Goal: Information Seeking & Learning: Learn about a topic

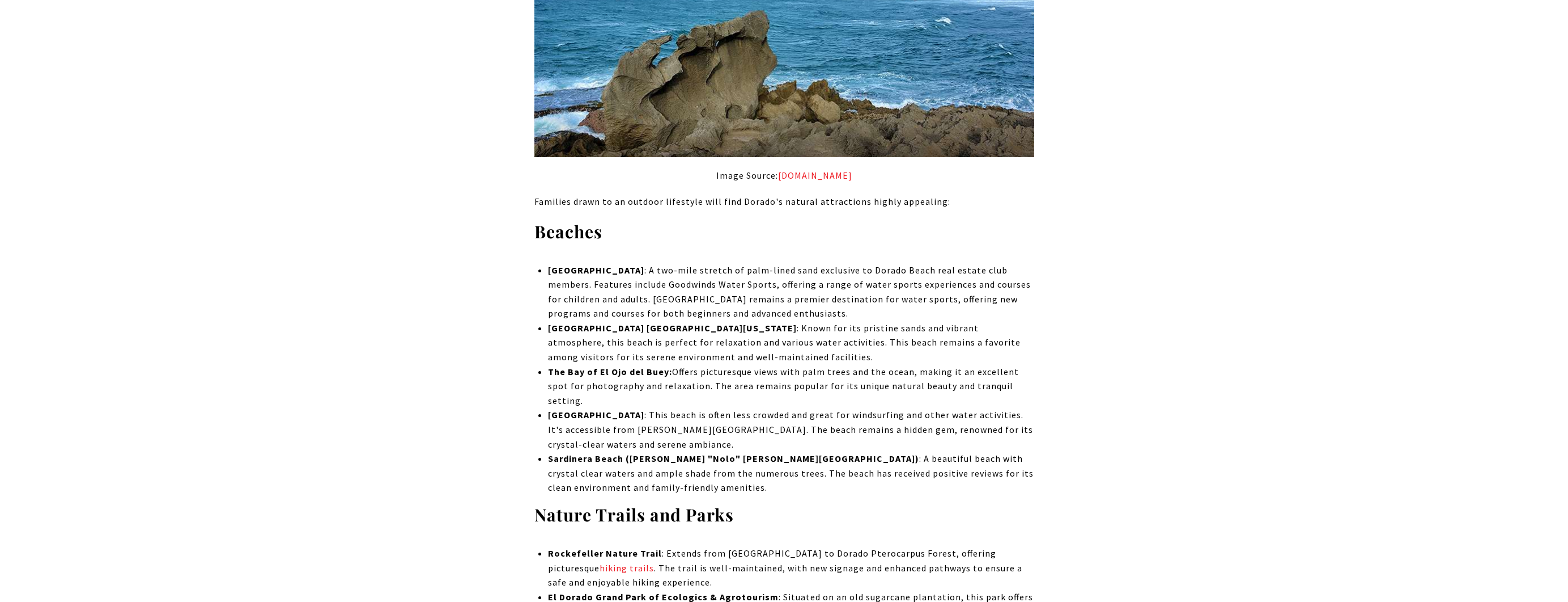
scroll to position [6692, 0]
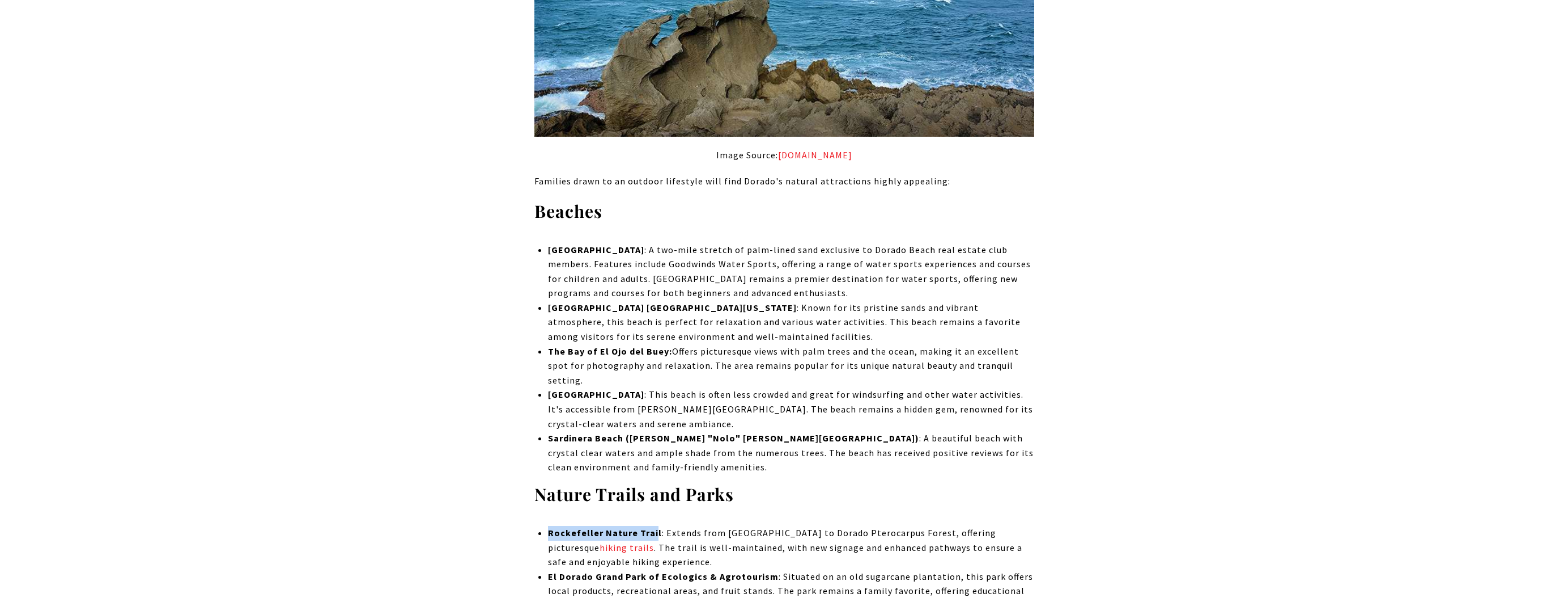
drag, startPoint x: 653, startPoint y: 303, endPoint x: 549, endPoint y: 307, distance: 104.1
click at [549, 527] on strong "Rockefeller Nature Trail" at bounding box center [605, 533] width 114 height 12
copy strong "Rockefeller Nature Trai"
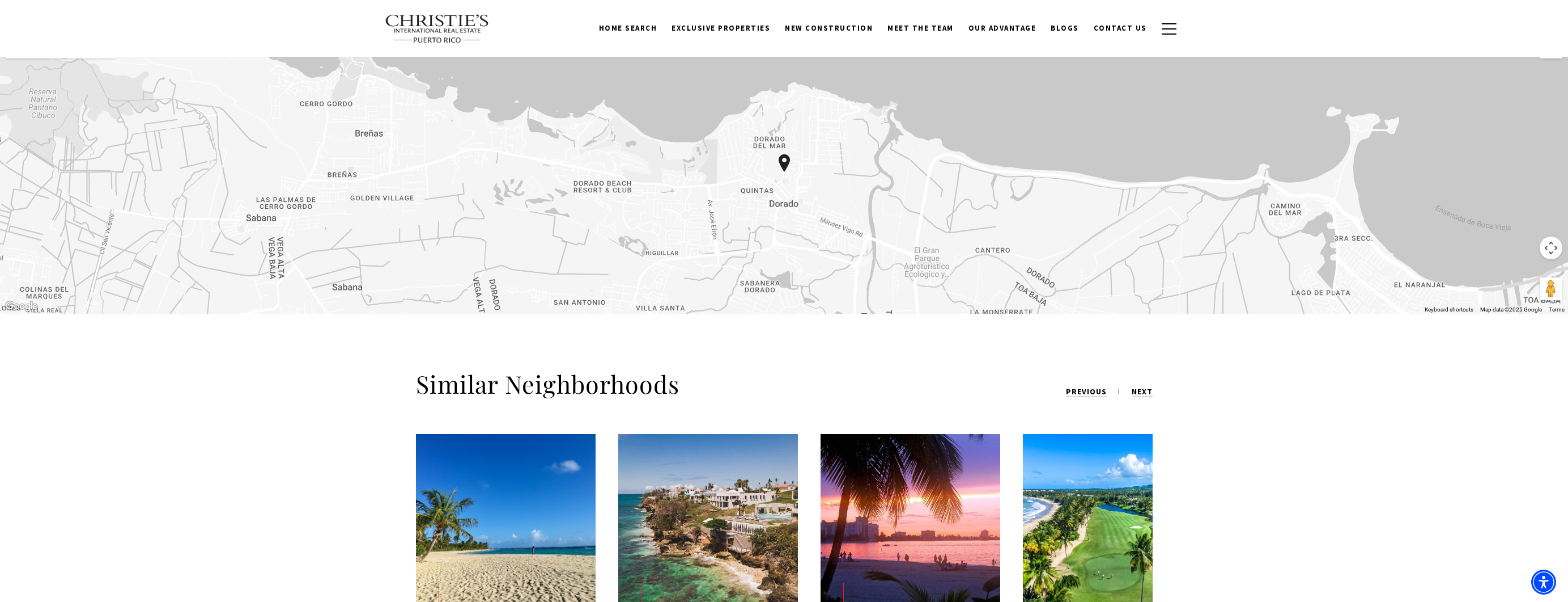
scroll to position [4764, 0]
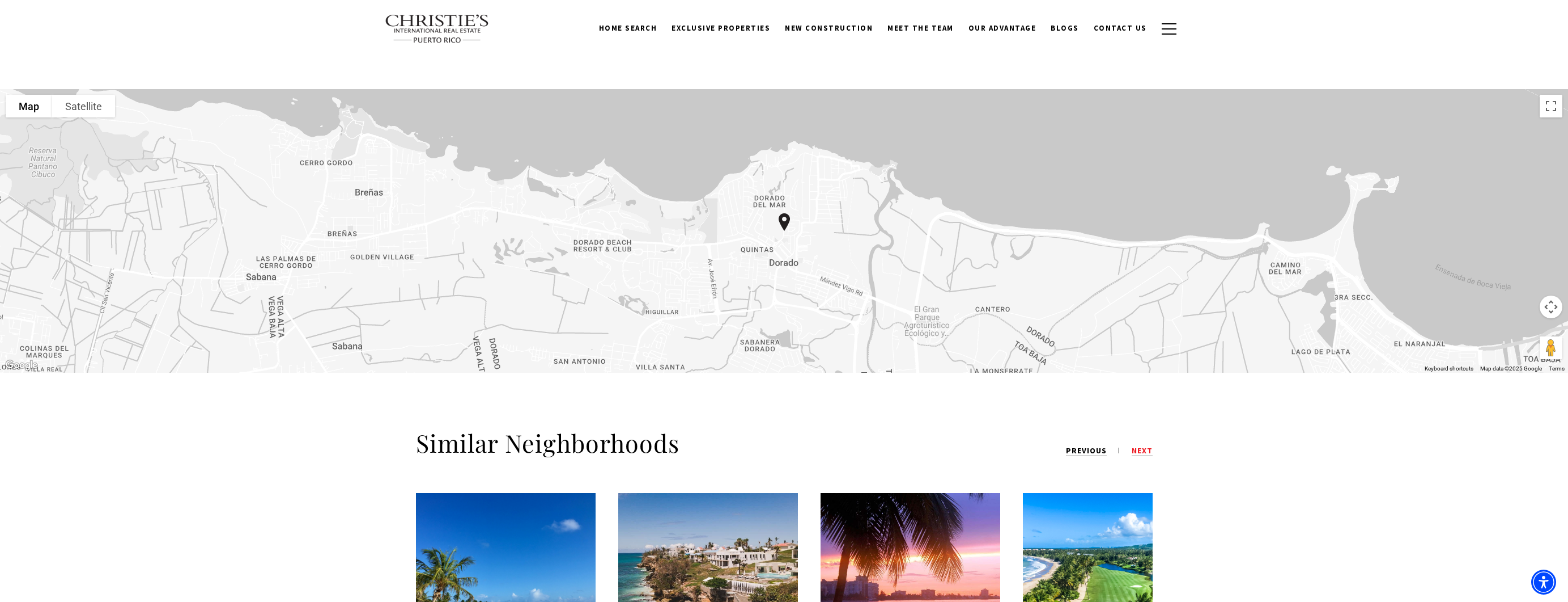
click at [1141, 445] on span "next" at bounding box center [1142, 450] width 21 height 10
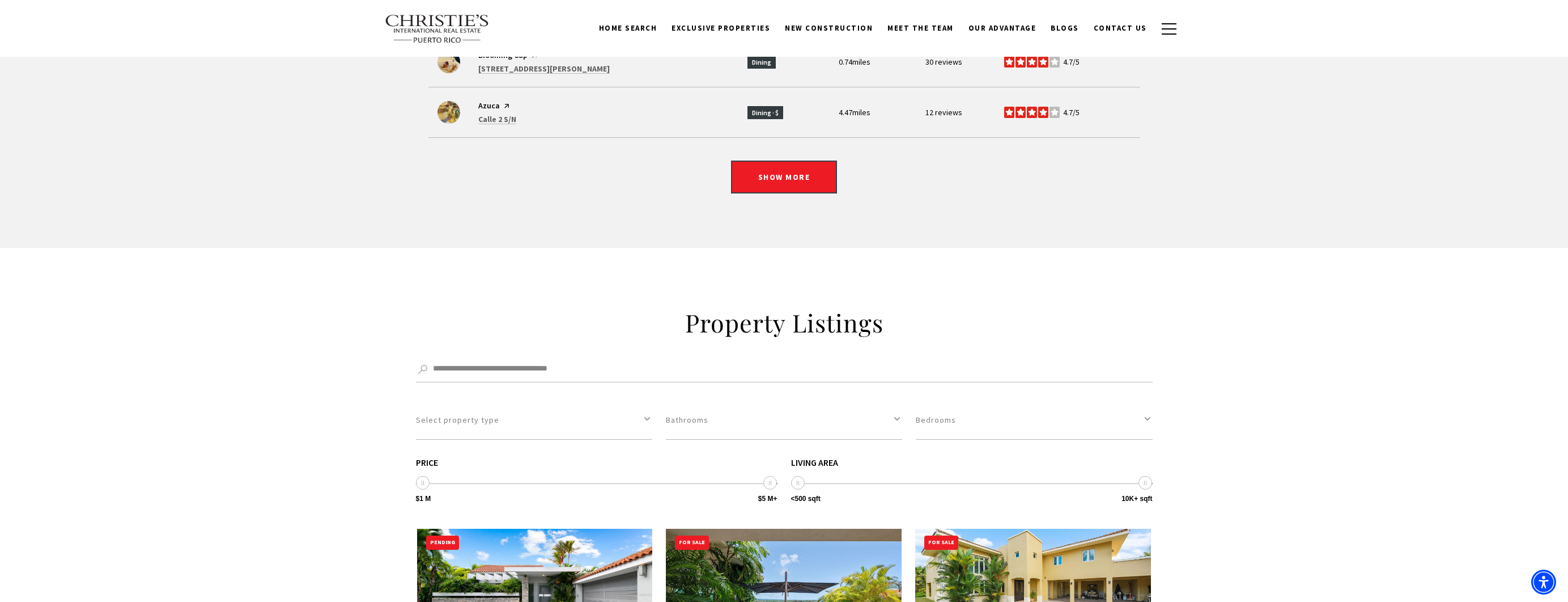
scroll to position [3630, 0]
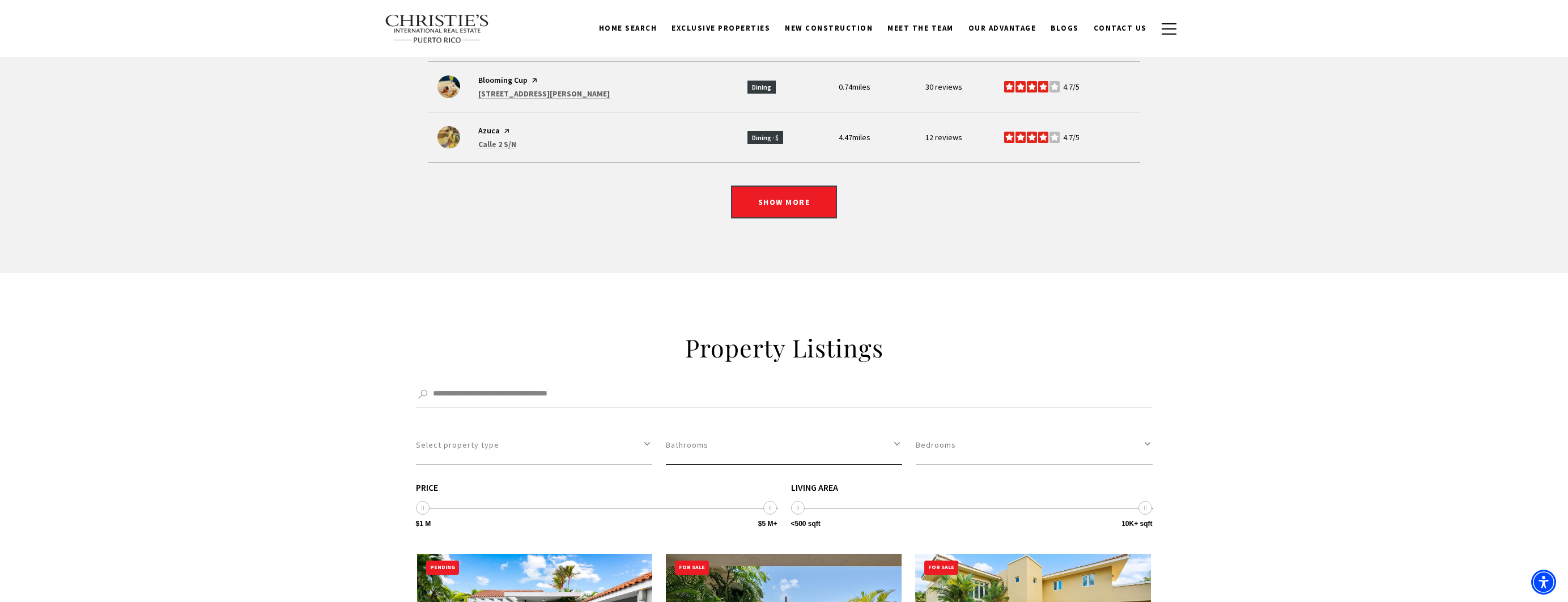
click at [843, 425] on button "Bathrooms" at bounding box center [784, 445] width 237 height 39
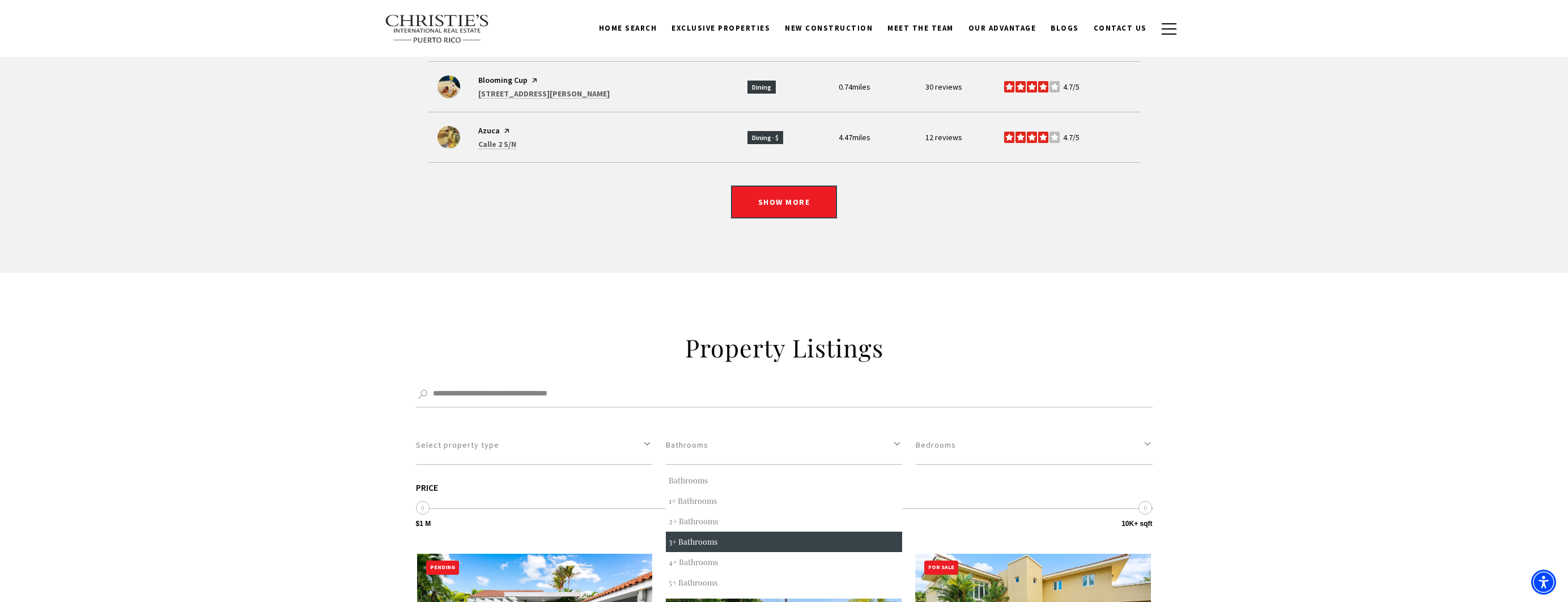
click at [760, 532] on button "3+ Bathrooms" at bounding box center [784, 542] width 237 height 21
select select "*"
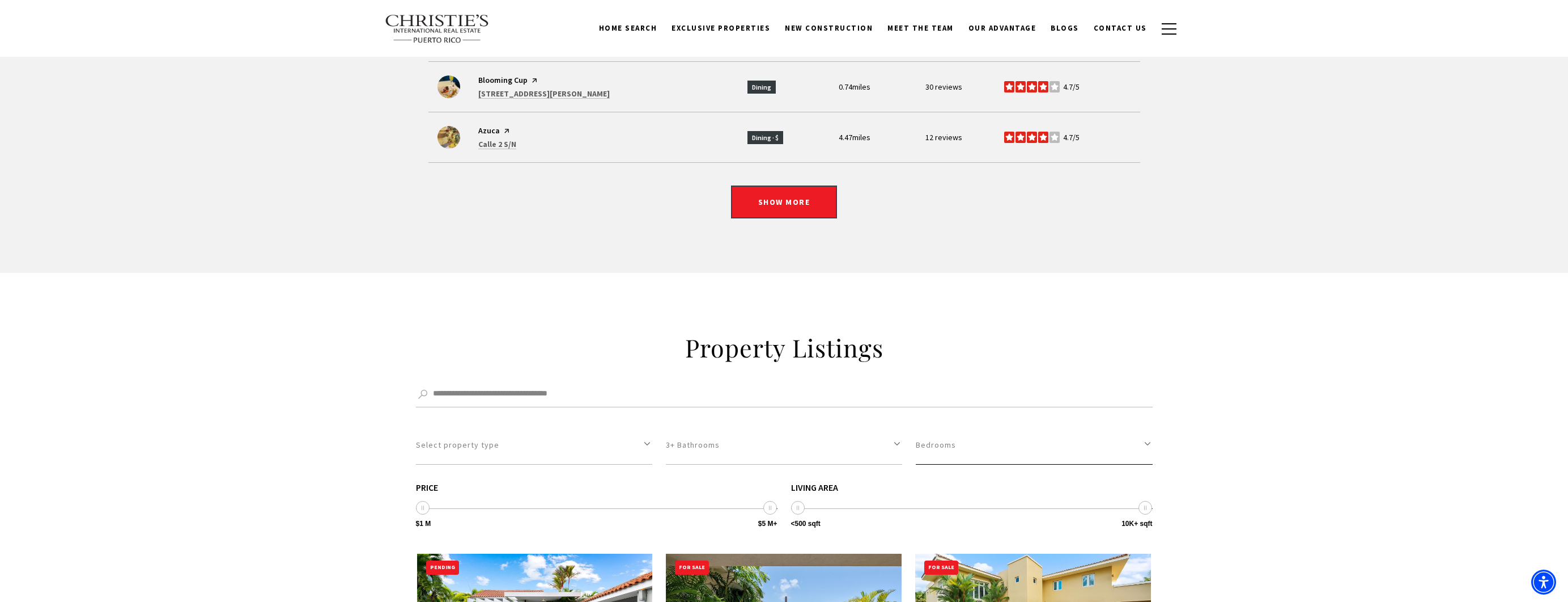
click at [986, 425] on button "Bedrooms" at bounding box center [1034, 445] width 237 height 39
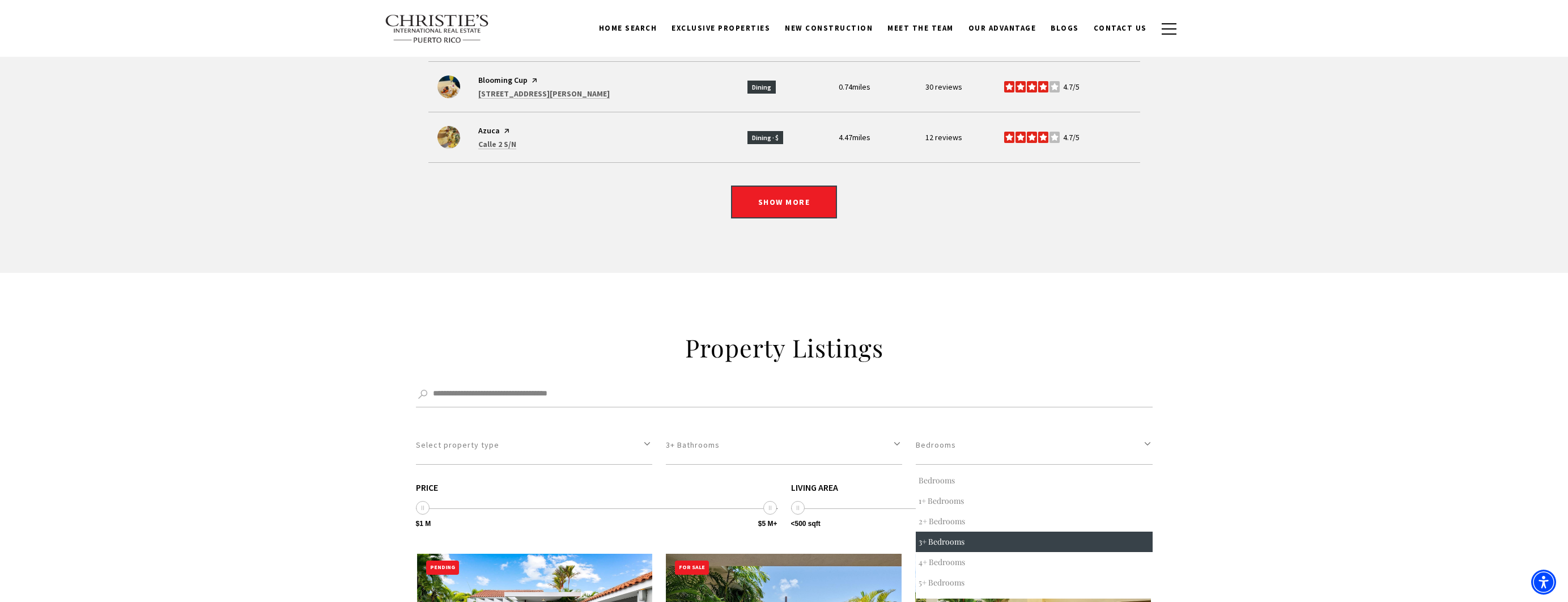
click at [960, 532] on button "3+ Bedrooms" at bounding box center [1034, 542] width 237 height 21
select select "*"
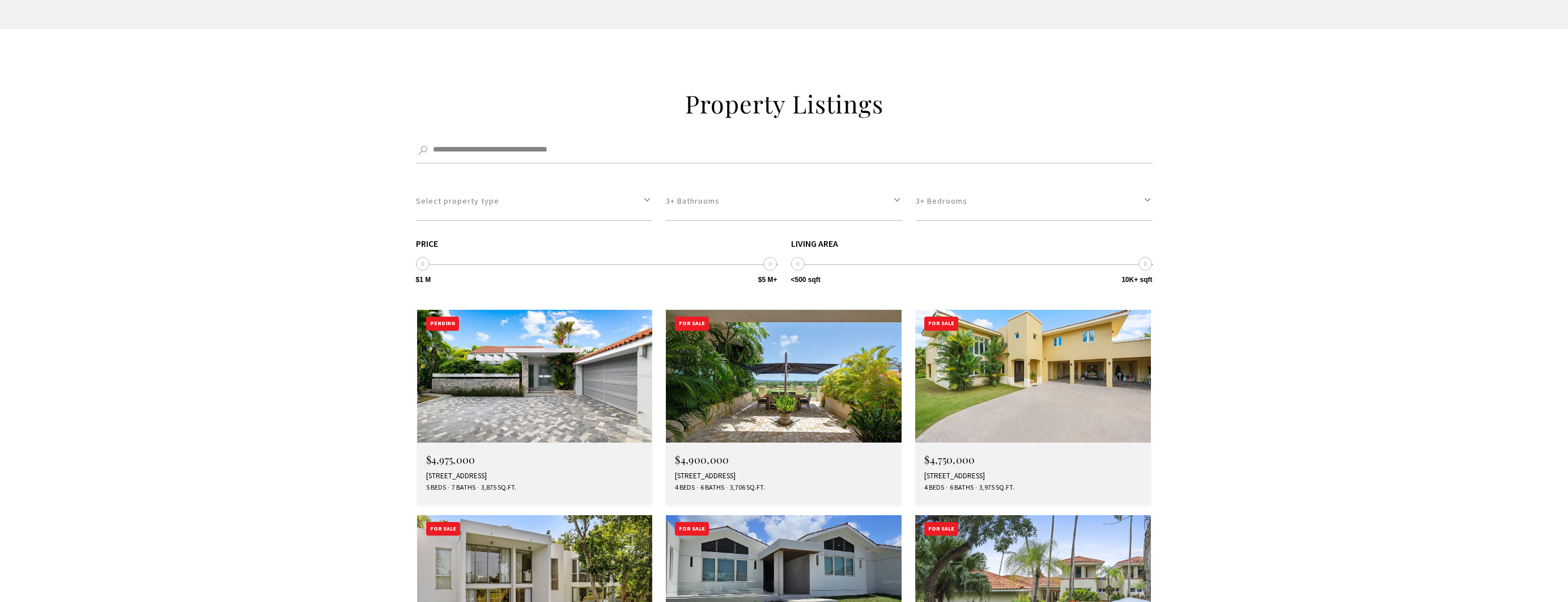
scroll to position [3800, 0]
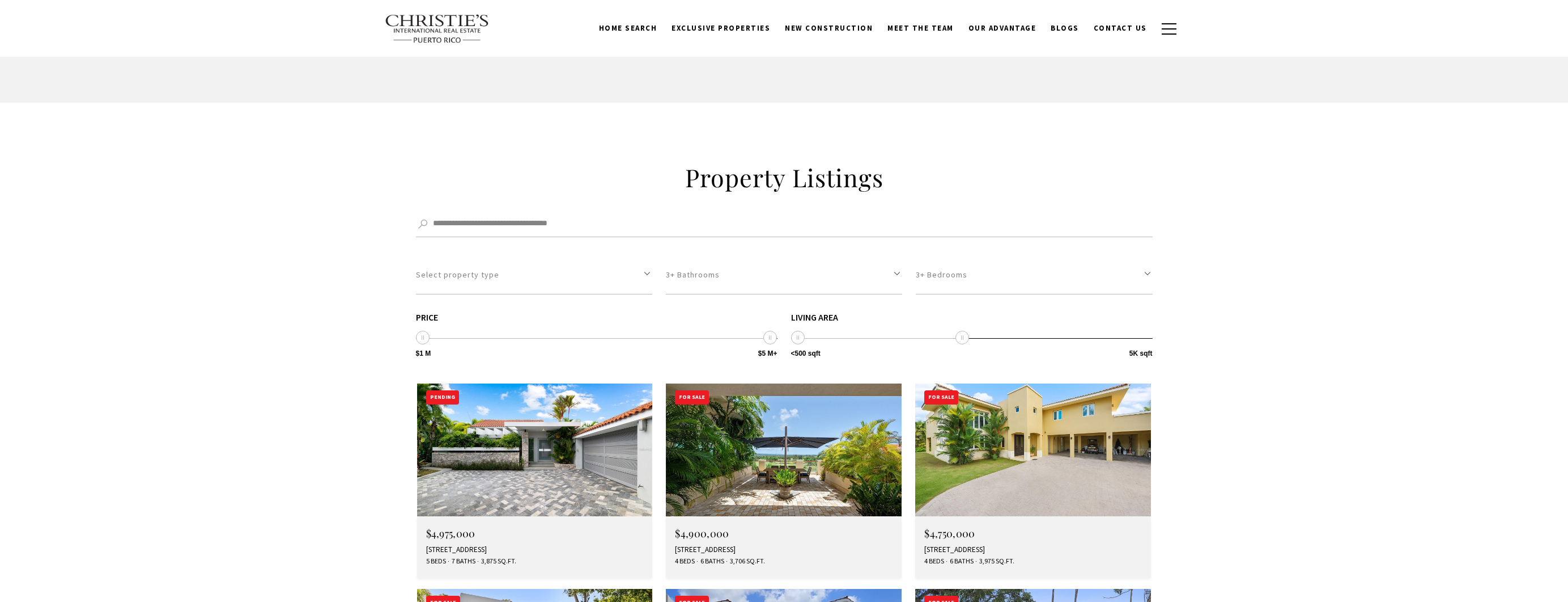
type input "********"
drag, startPoint x: 1144, startPoint y: 154, endPoint x: 887, endPoint y: 177, distance: 258.0
click at [887, 177] on div "**********" at bounding box center [784, 580] width 794 height 837
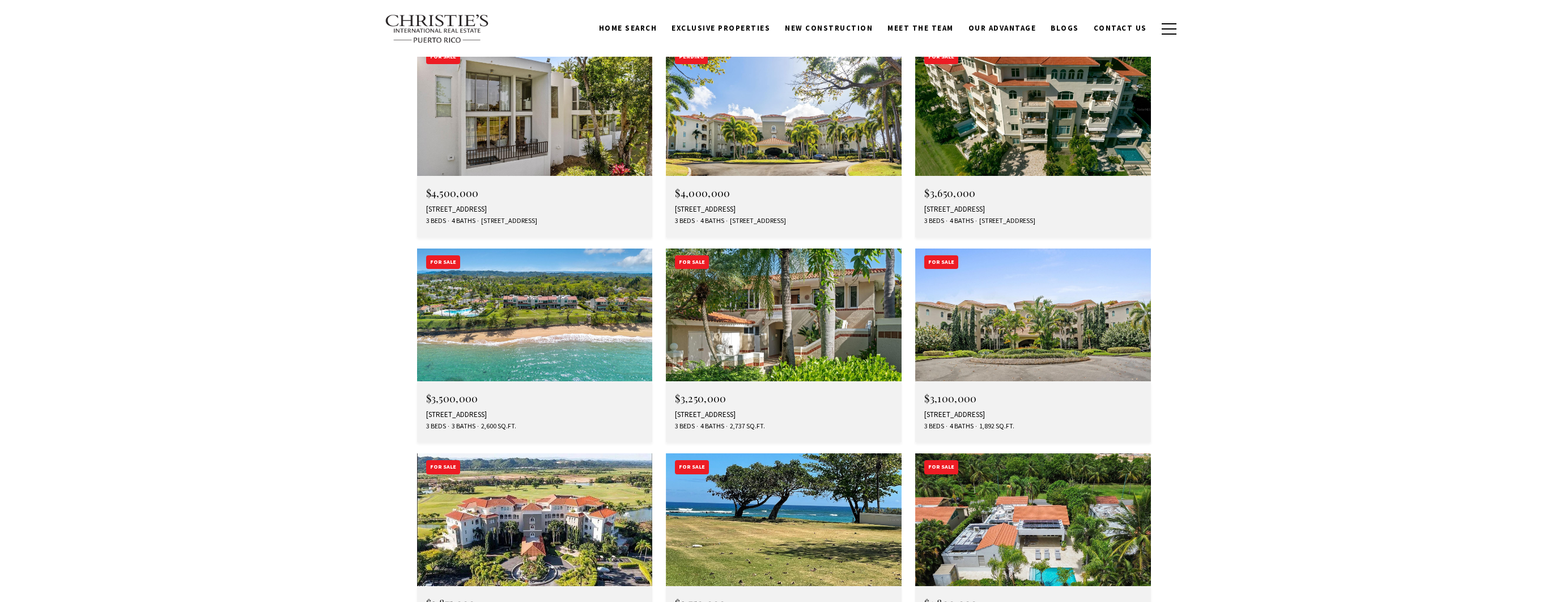
scroll to position [3743, 0]
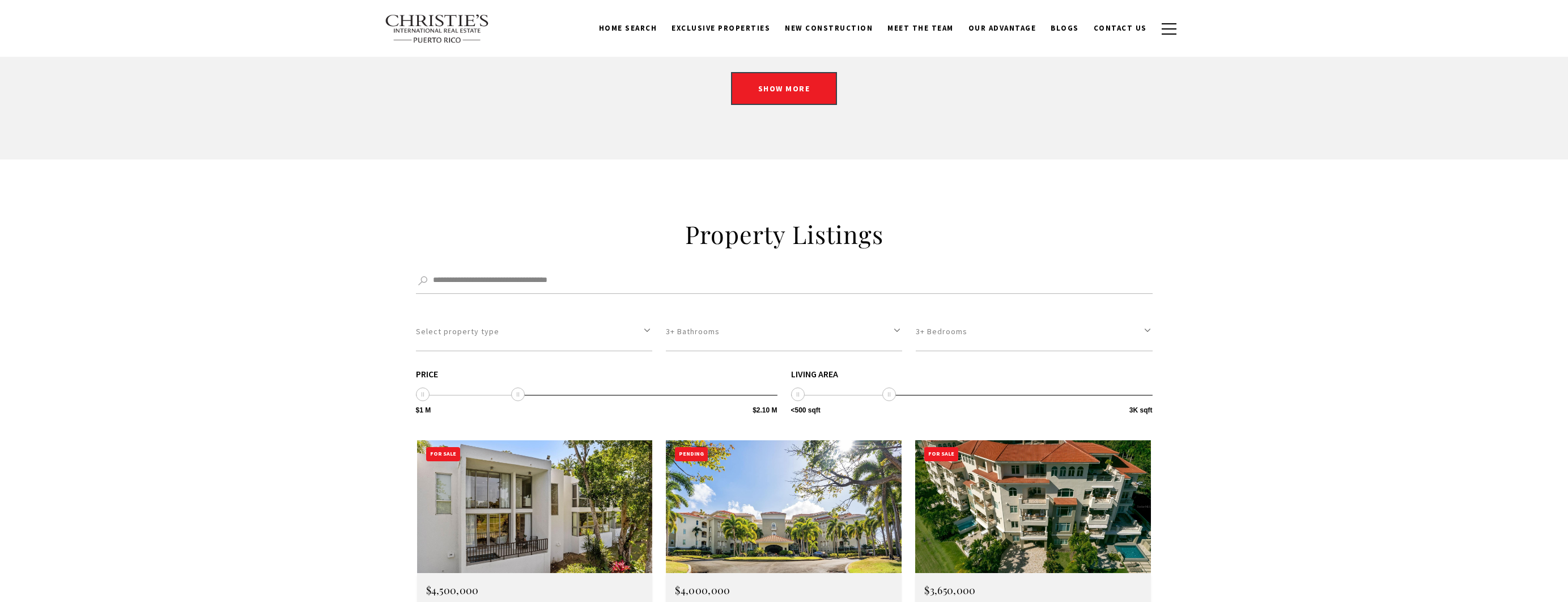
type input "**********"
drag, startPoint x: 770, startPoint y: 211, endPoint x: 509, endPoint y: 219, distance: 261.1
click at [509, 369] on div "**********" at bounding box center [596, 392] width 362 height 46
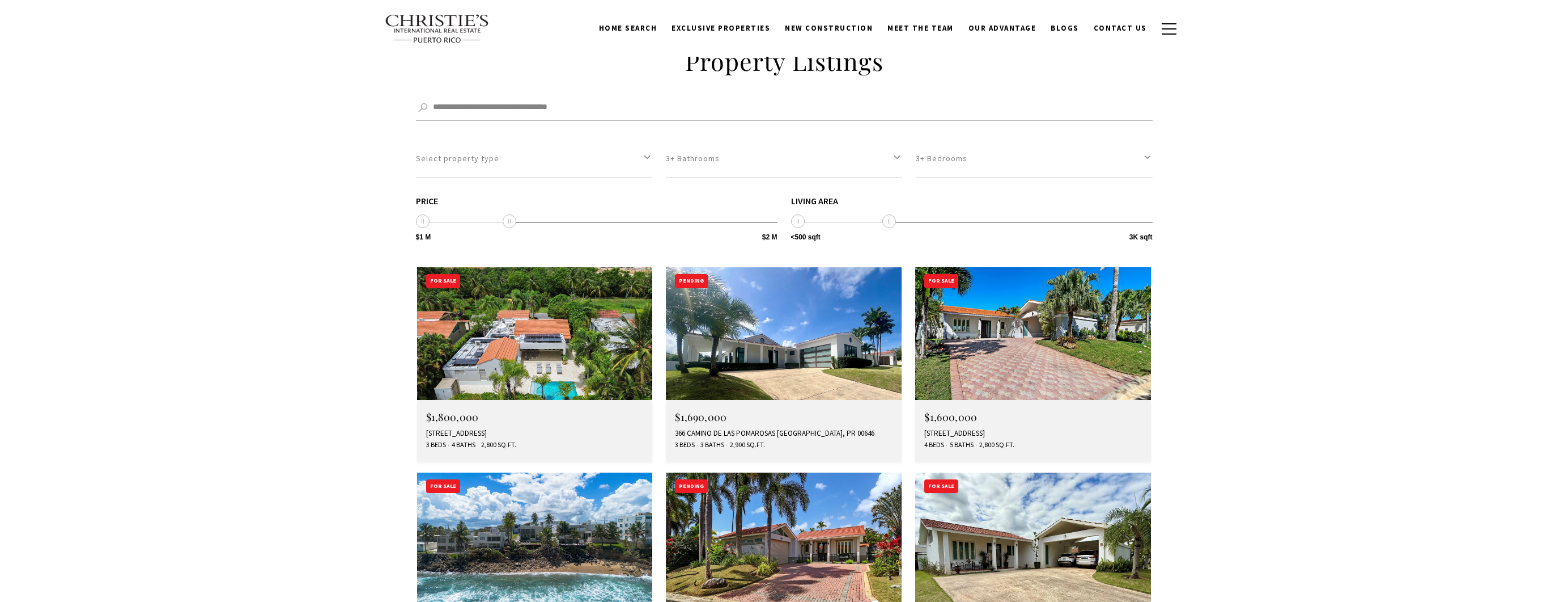
scroll to position [3913, 0]
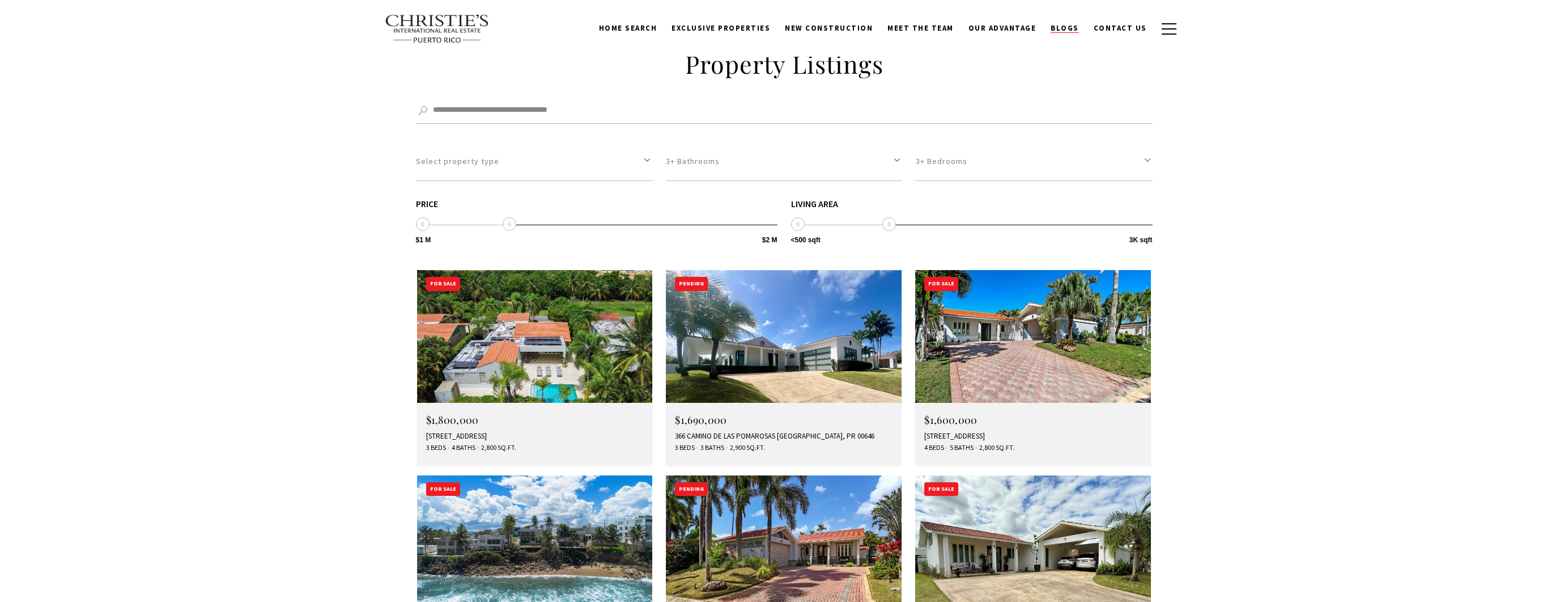
click at [1068, 32] on span "Blogs" at bounding box center [1065, 28] width 28 height 10
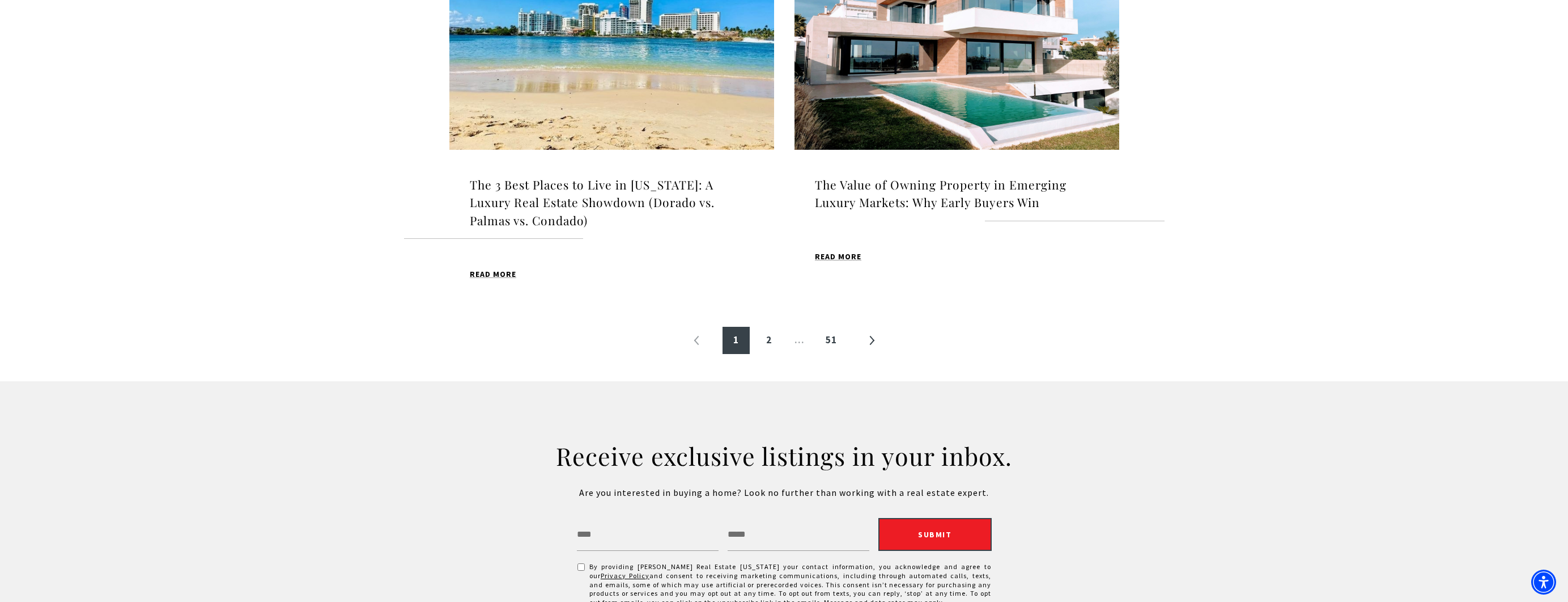
scroll to position [1305, 0]
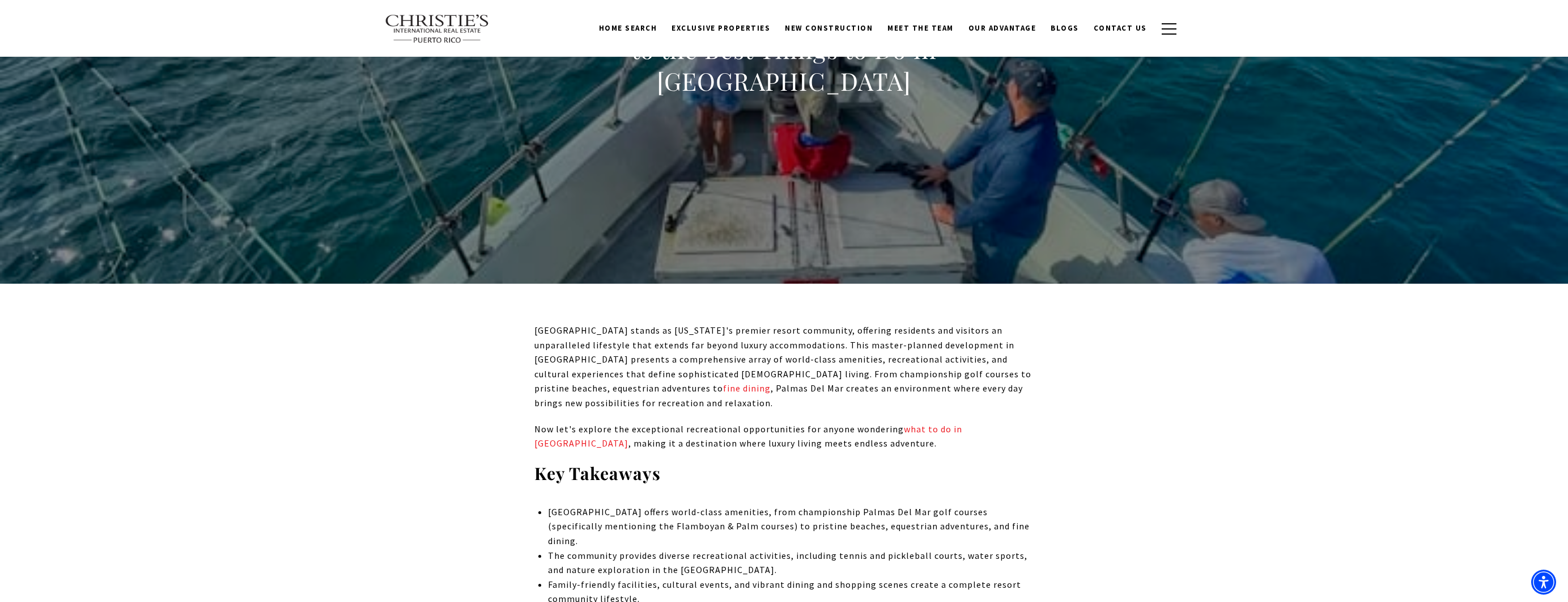
scroll to position [227, 0]
